Goal: Find contact information: Find contact information

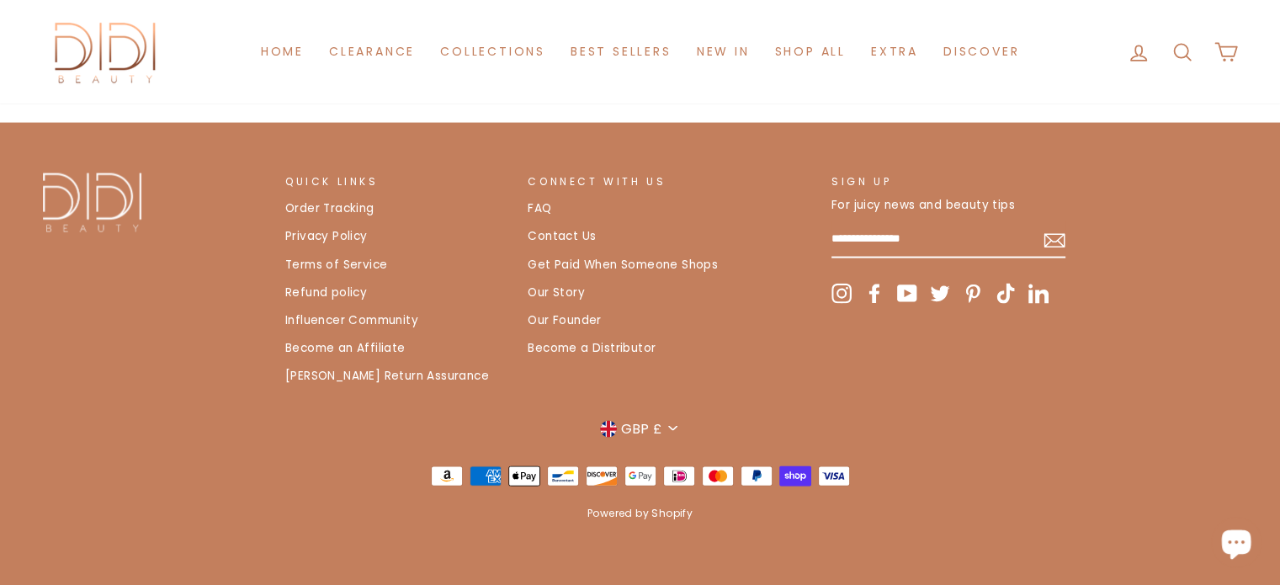
scroll to position [3539, 0]
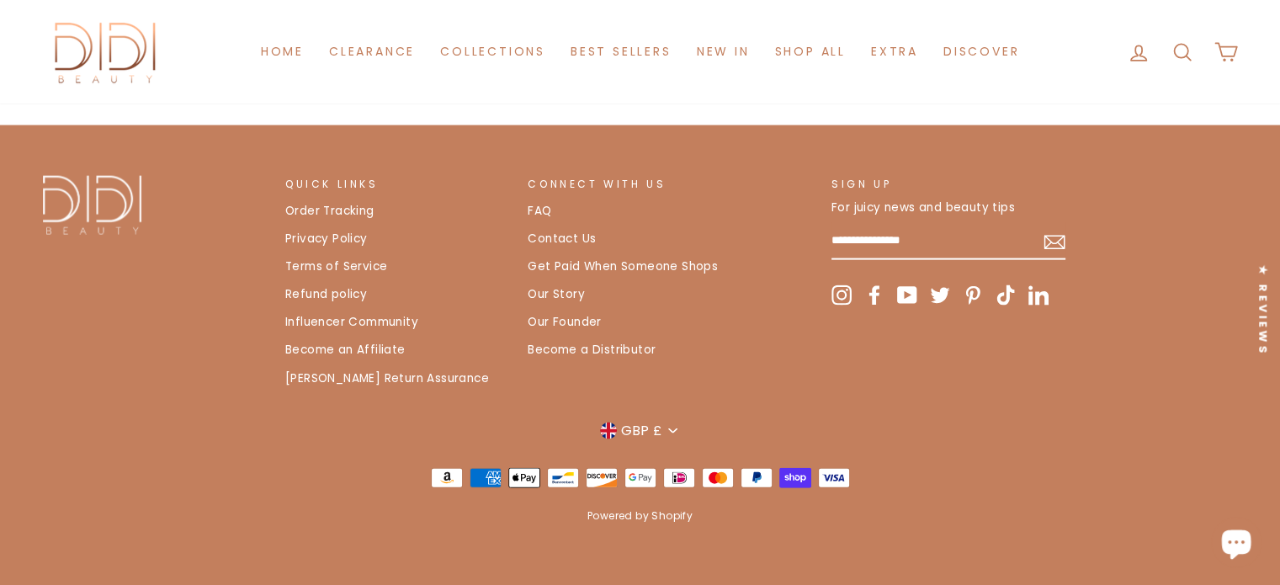
click at [535, 237] on link "Contact Us" at bounding box center [562, 238] width 68 height 25
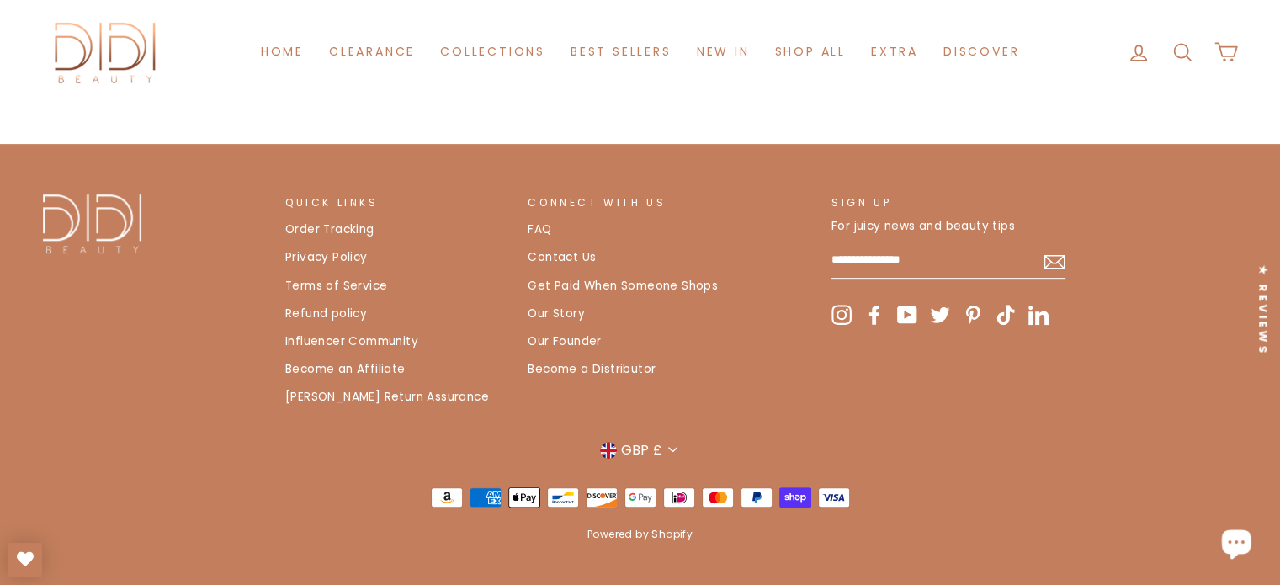
scroll to position [689, 0]
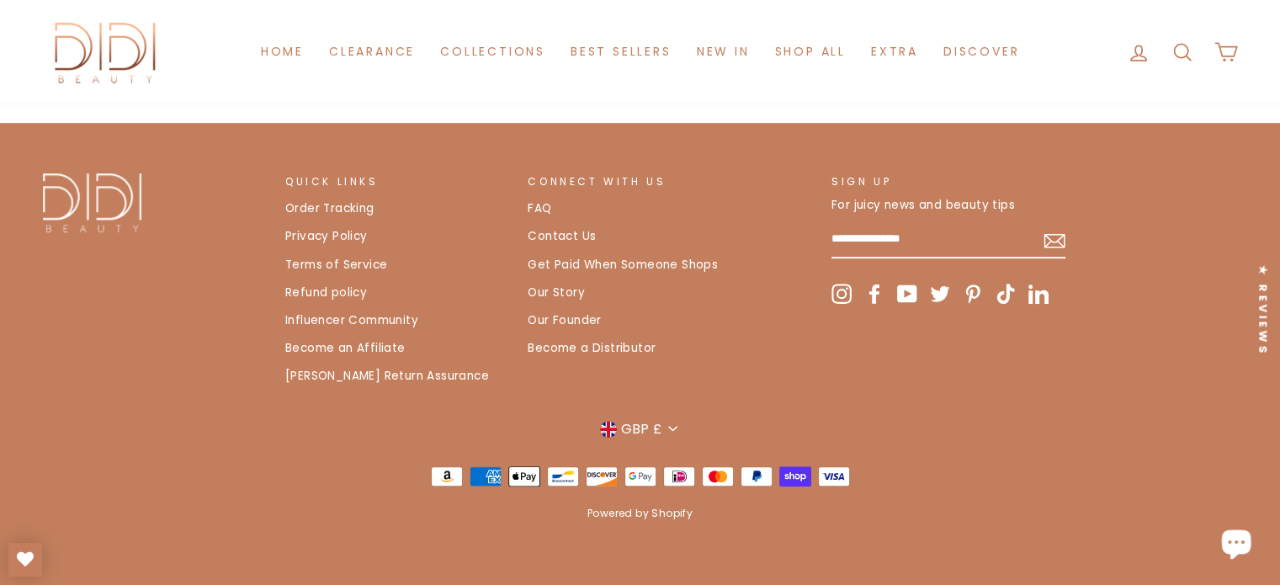
click at [549, 240] on link "Contact Us" at bounding box center [562, 236] width 68 height 25
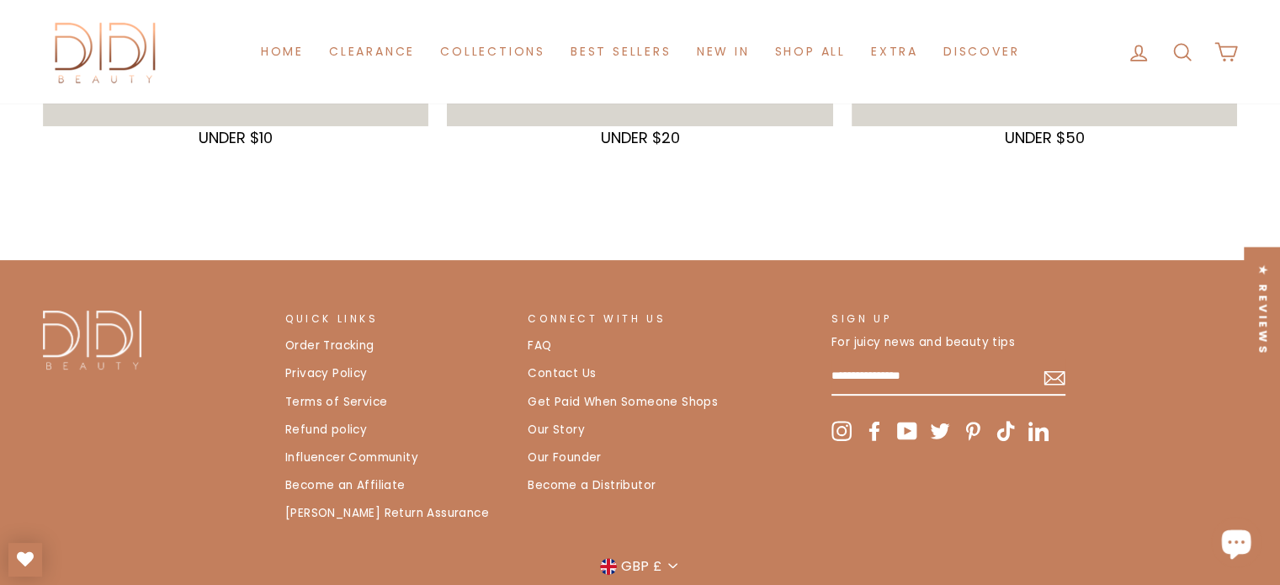
scroll to position [673, 0]
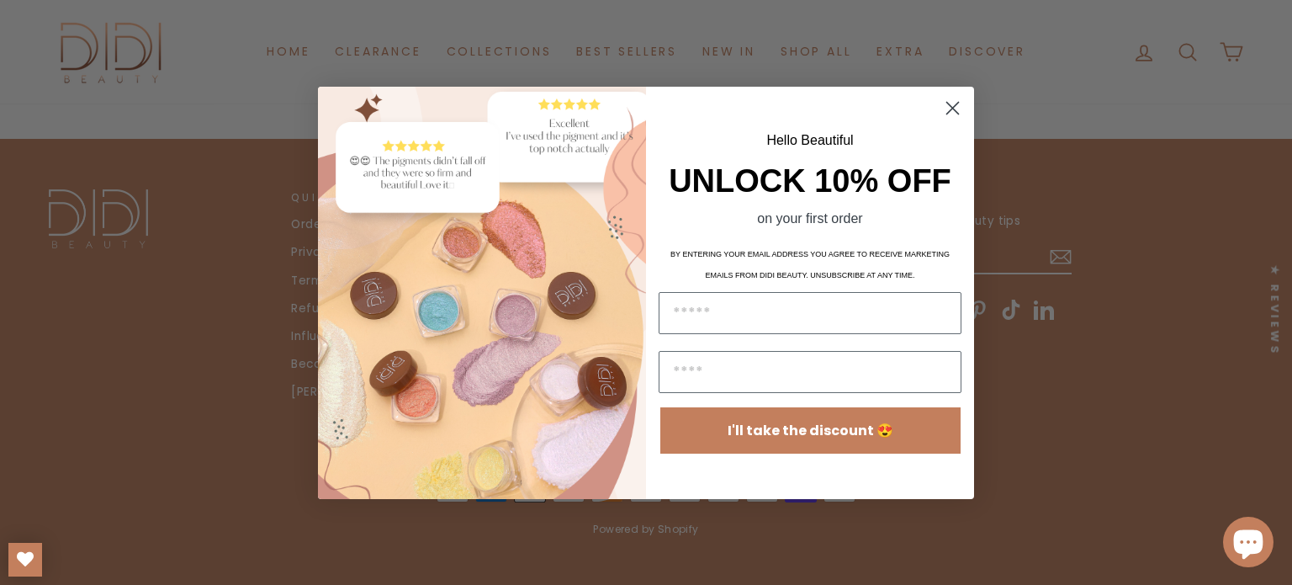
click at [946, 103] on circle "Close dialog" at bounding box center [953, 107] width 28 height 28
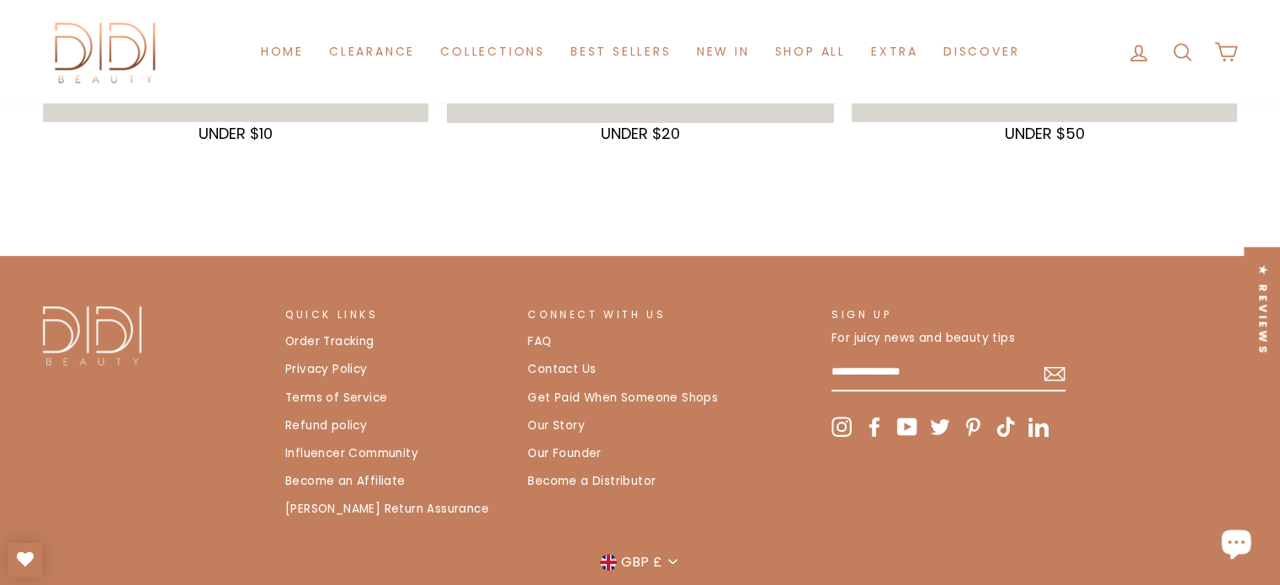
scroll to position [421, 0]
